Goal: Information Seeking & Learning: Learn about a topic

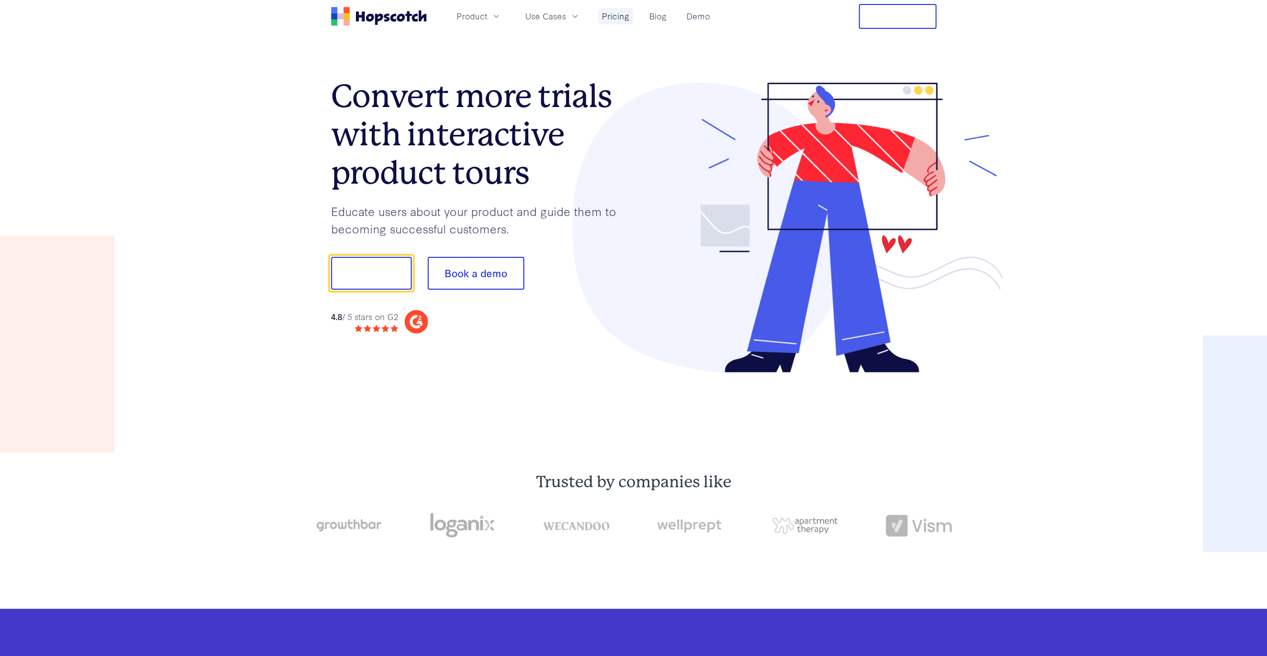
click at [611, 24] on link "Pricing" at bounding box center [615, 16] width 35 height 16
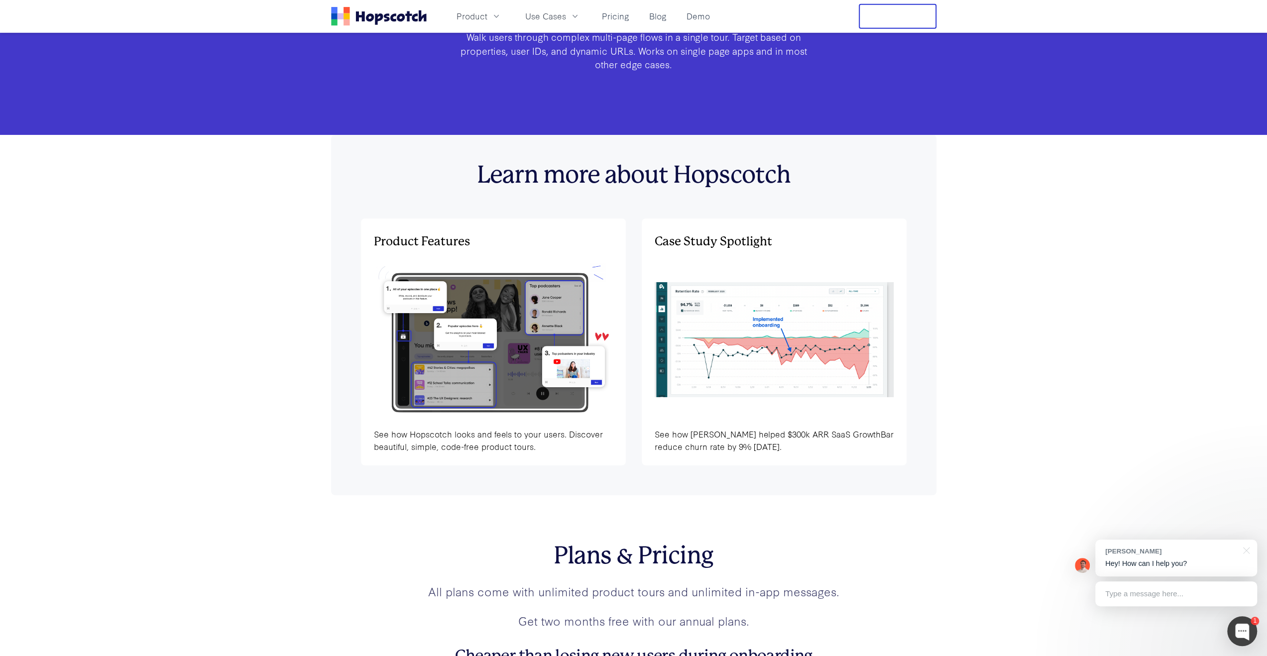
scroll to position [3085, 0]
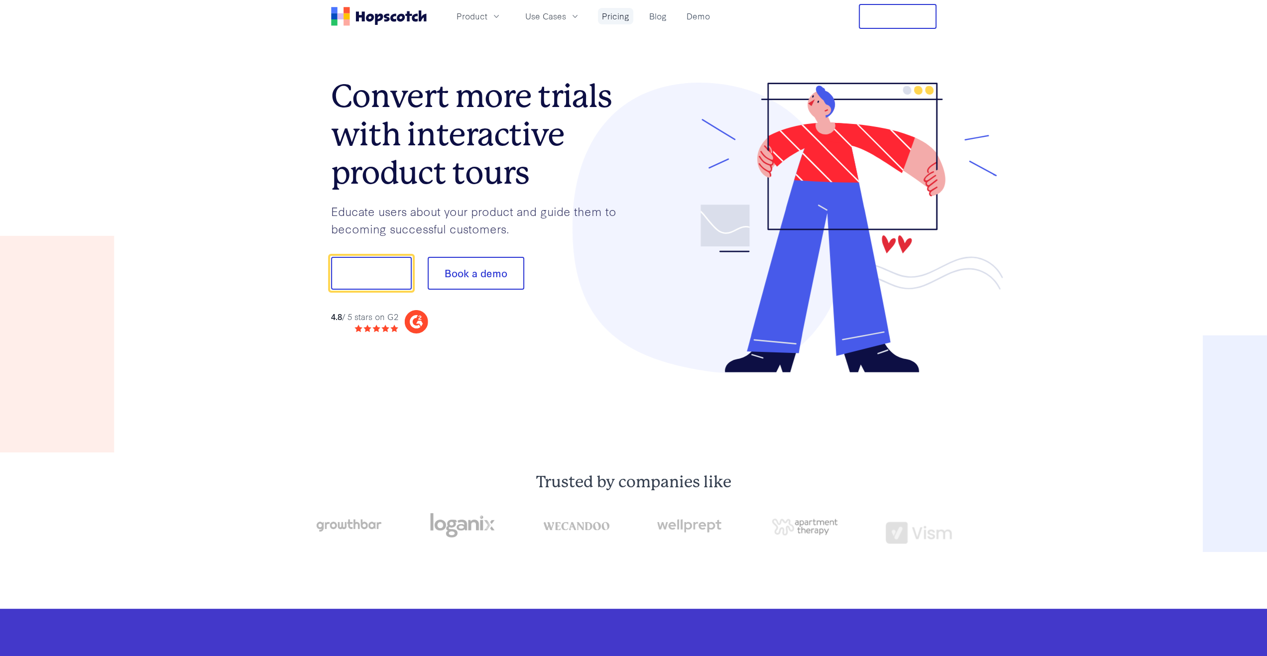
click at [618, 22] on link "Pricing" at bounding box center [615, 16] width 35 height 16
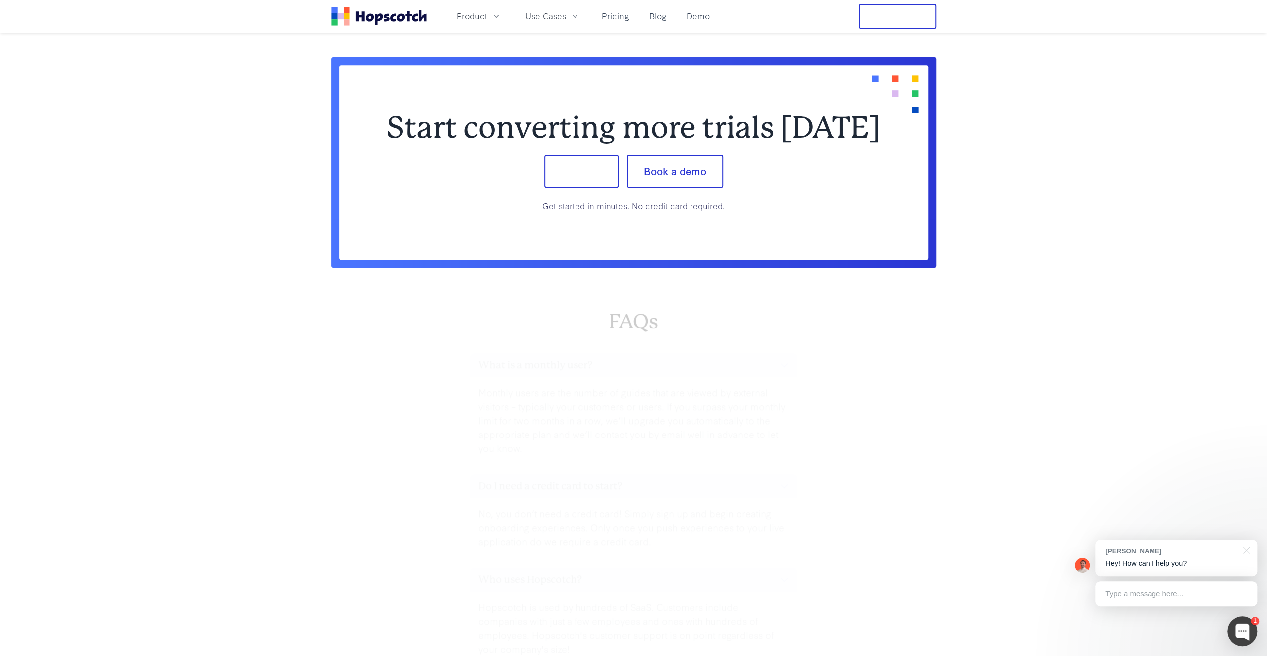
scroll to position [4280, 0]
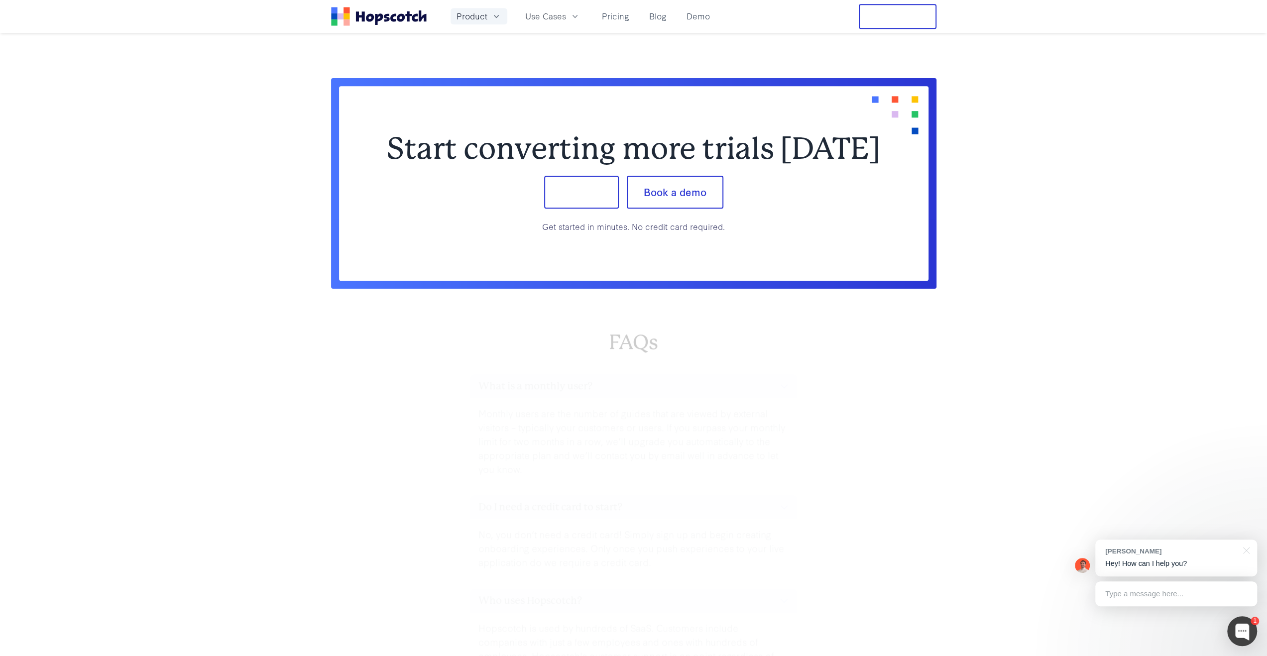
click at [456, 22] on span "Product" at bounding box center [471, 16] width 31 height 12
click at [421, 79] on link "Product Tours and Guides" at bounding box center [478, 69] width 151 height 20
